Goal: Information Seeking & Learning: Learn about a topic

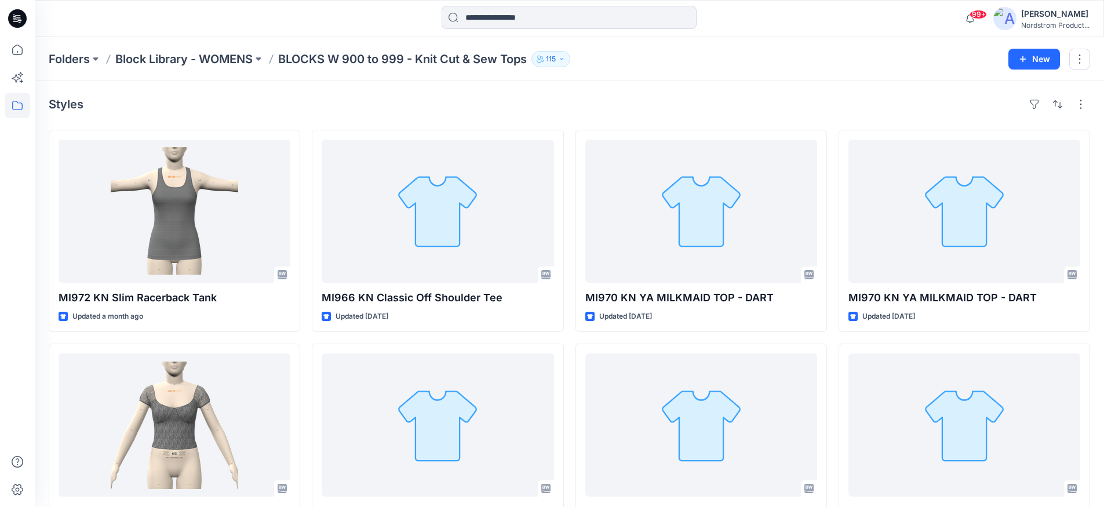
click at [374, 65] on p "BLOCKS W 900 to 999 - Knit Cut & Sew Tops" at bounding box center [402, 59] width 249 height 16
click at [374, 59] on p "BLOCKS W 900 to 999 - Knit Cut & Sew Tops" at bounding box center [402, 59] width 249 height 16
click at [207, 64] on p "Block Library - WOMENS" at bounding box center [183, 59] width 137 height 16
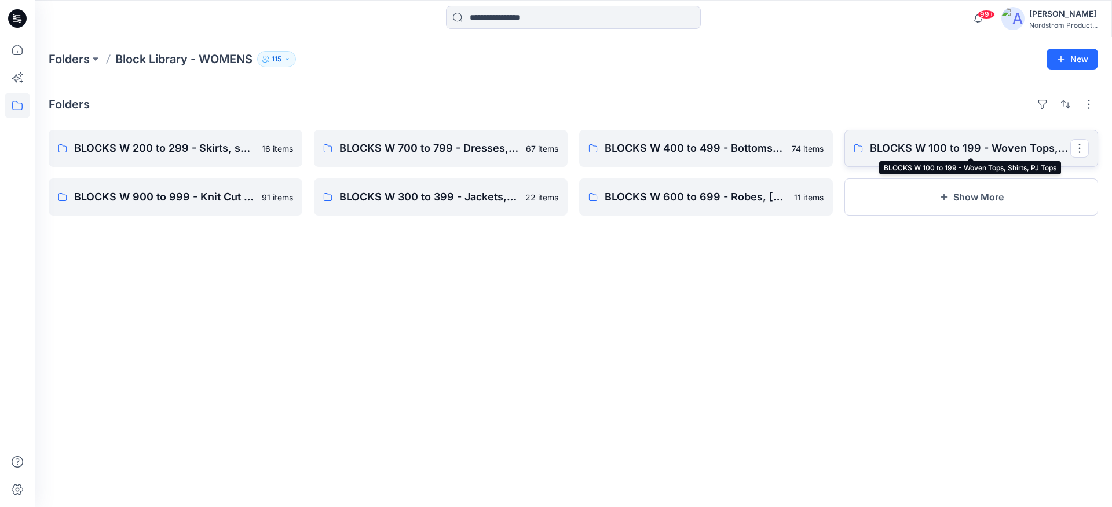
click at [896, 149] on p "BLOCKS W 100 to 199 - Woven Tops, Shirts, PJ Tops" at bounding box center [970, 148] width 200 height 16
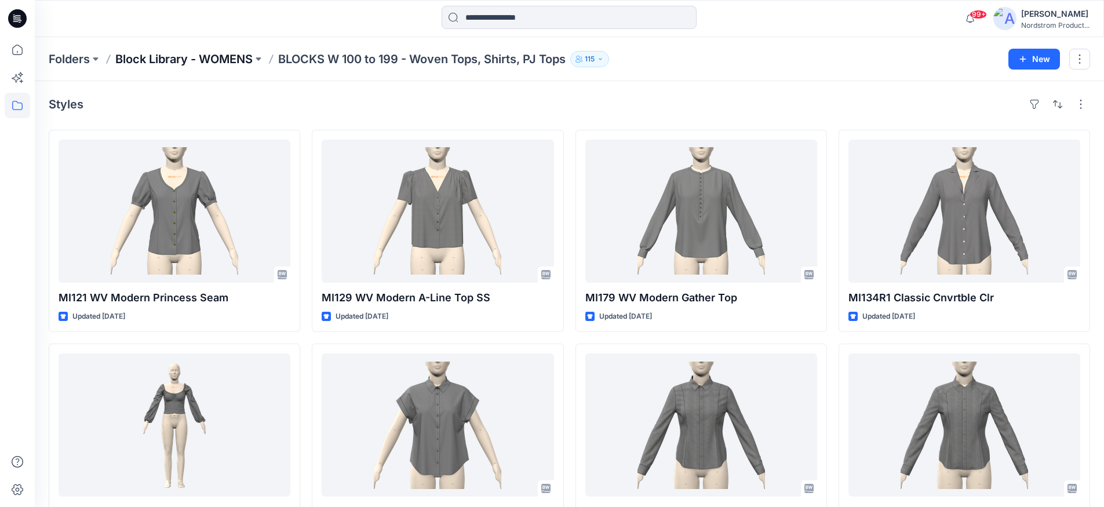
click at [224, 58] on p "Block Library - WOMENS" at bounding box center [183, 59] width 137 height 16
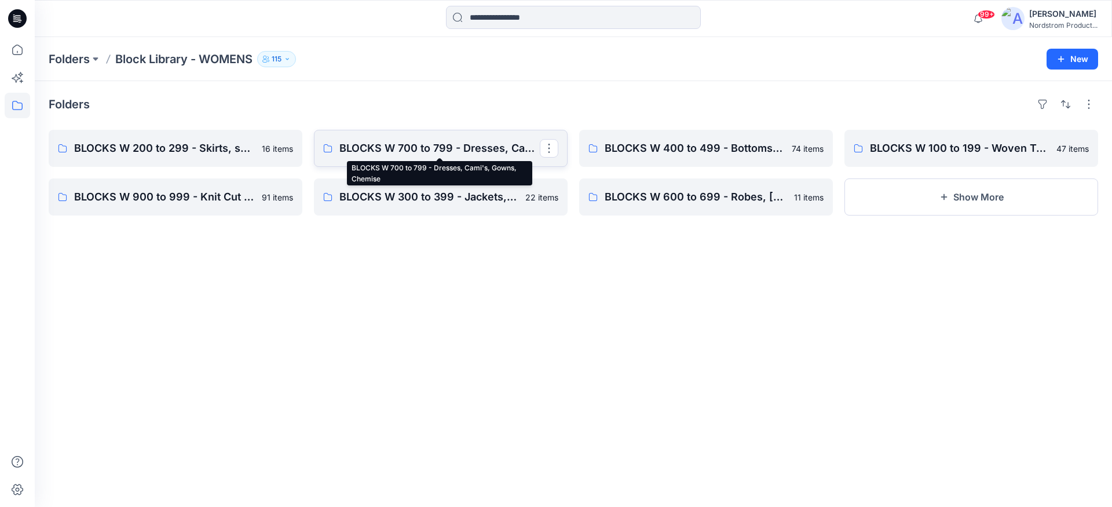
click at [472, 149] on p "BLOCKS W 700 to 799 - Dresses, Cami's, Gowns, Chemise" at bounding box center [439, 148] width 200 height 16
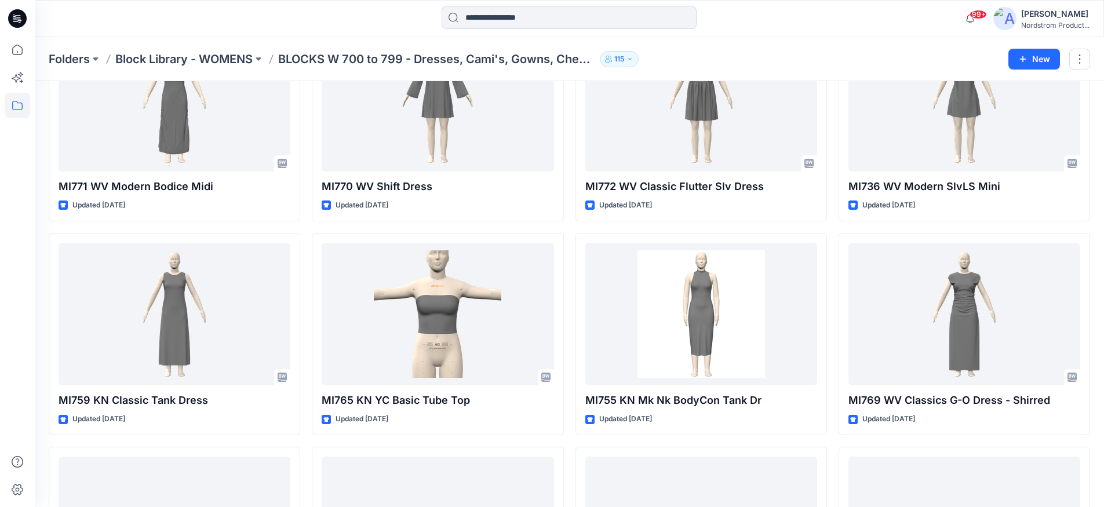
scroll to position [1711, 0]
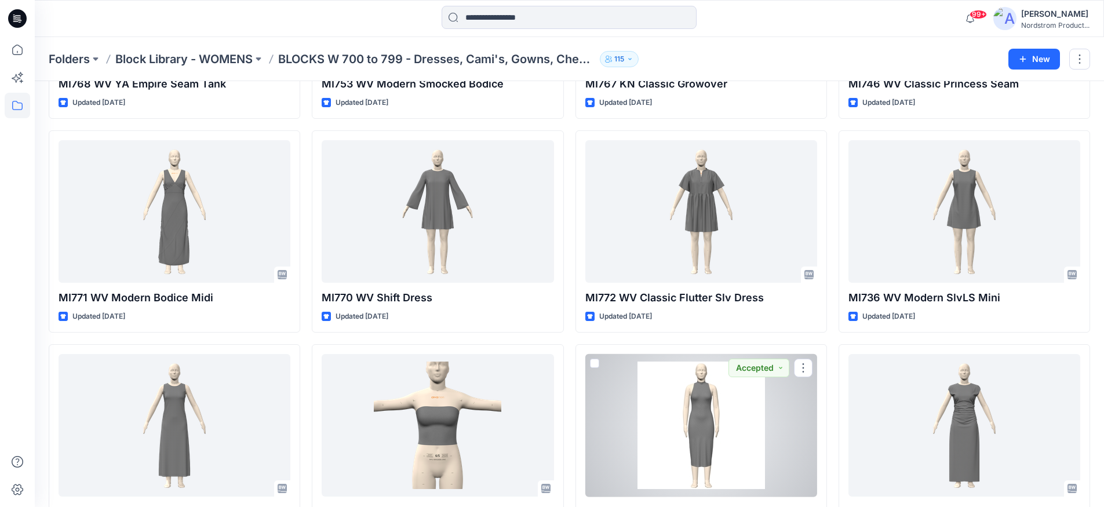
click at [709, 388] on div at bounding box center [701, 425] width 232 height 143
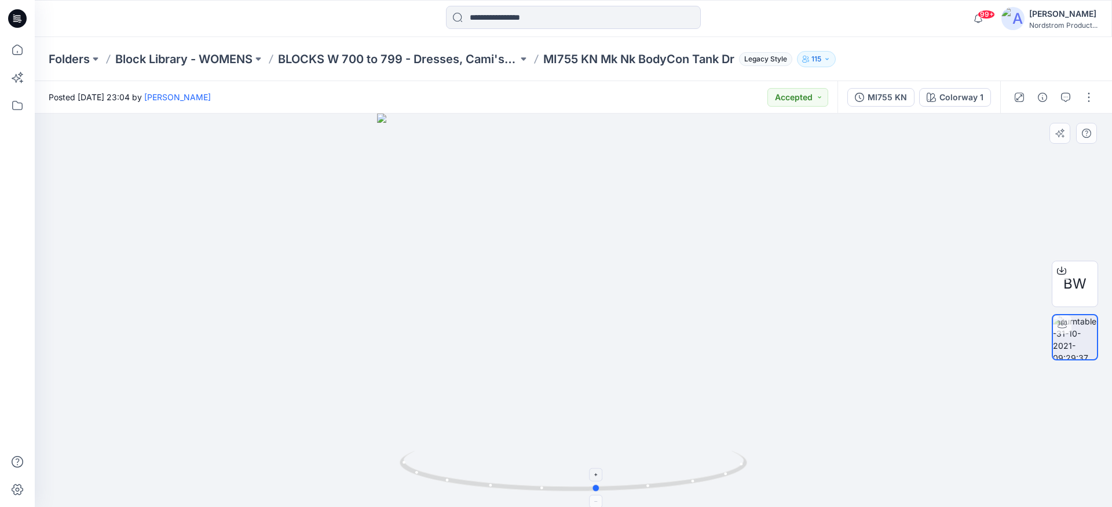
drag, startPoint x: 590, startPoint y: 488, endPoint x: 593, endPoint y: 466, distance: 21.6
click at [593, 466] on icon at bounding box center [575, 472] width 350 height 43
drag, startPoint x: 576, startPoint y: 181, endPoint x: 518, endPoint y: 540, distance: 363.9
click at [518, 506] on html "99+ Notifications [PERSON_NAME] shared MI171R1 WV LC Core LS Shirt in 3D 101 (U…" at bounding box center [556, 253] width 1112 height 507
drag, startPoint x: 567, startPoint y: 353, endPoint x: 561, endPoint y: 417, distance: 63.4
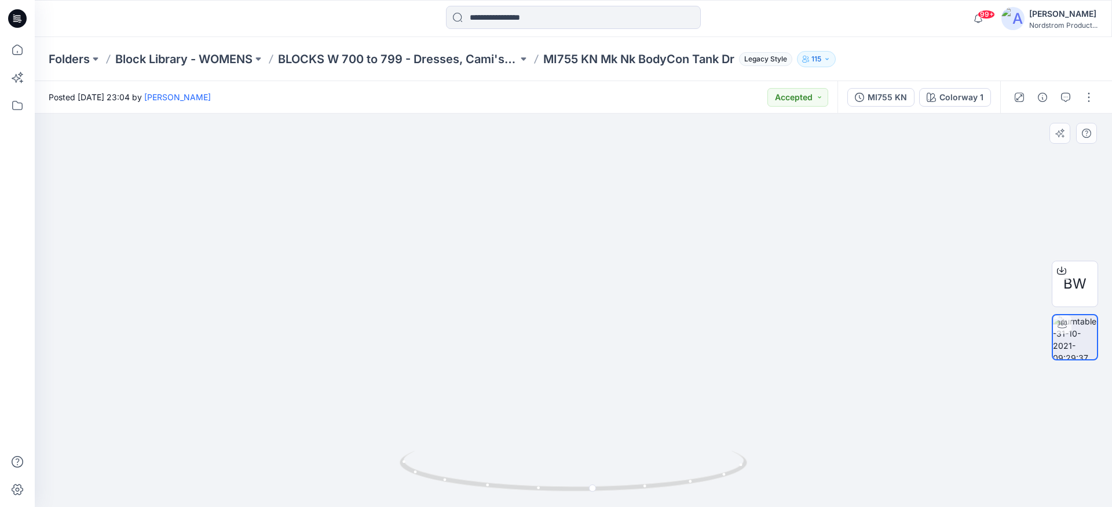
click at [561, 417] on img at bounding box center [574, 310] width 1130 height 393
